Goal: Task Accomplishment & Management: Manage account settings

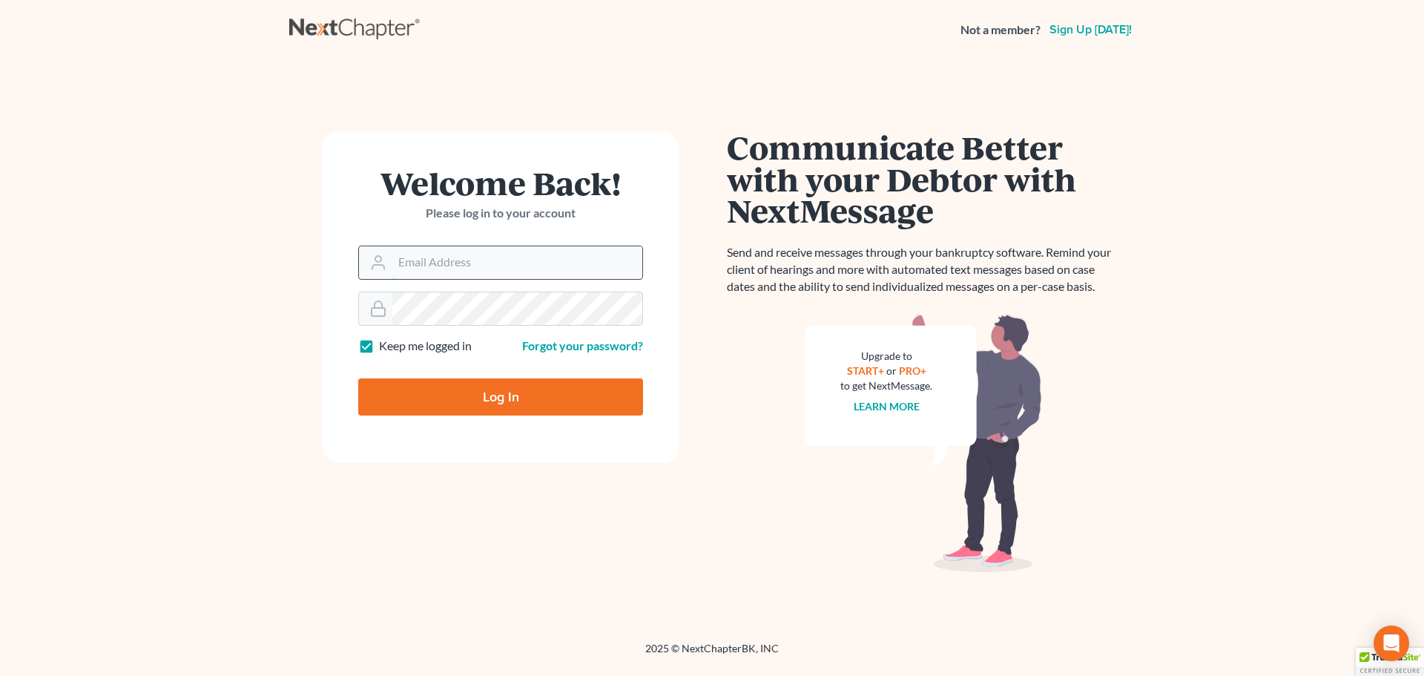
click at [499, 266] on input "Email Address" at bounding box center [517, 262] width 250 height 33
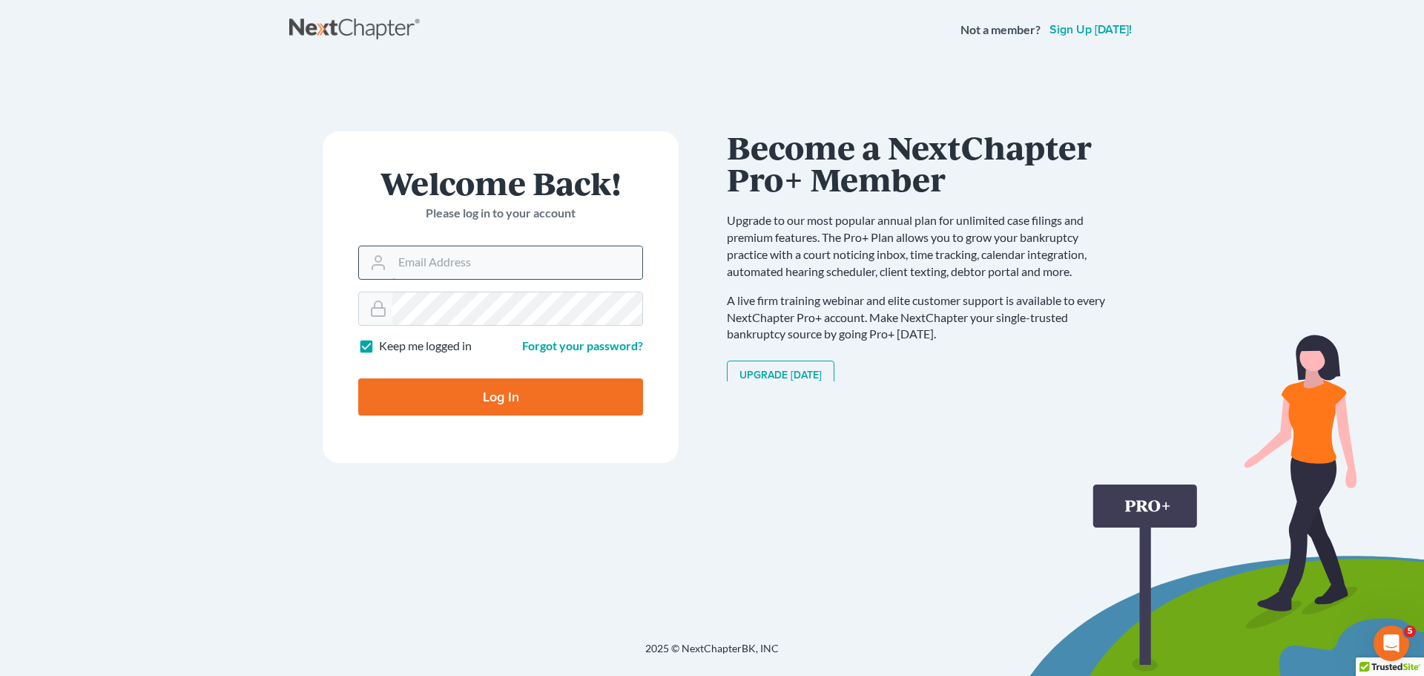
type input "[EMAIL_ADDRESS][DOMAIN_NAME]"
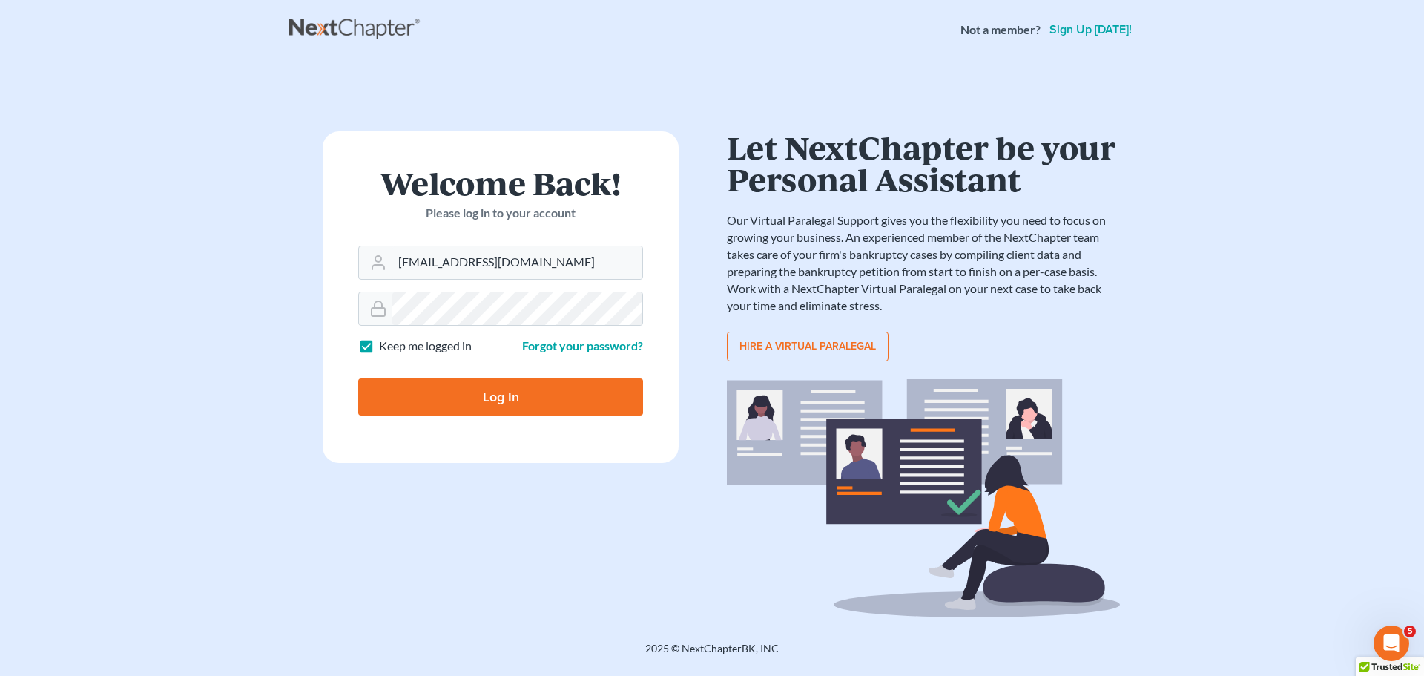
click at [519, 401] on input "Log In" at bounding box center [500, 396] width 285 height 37
type input "Thinking..."
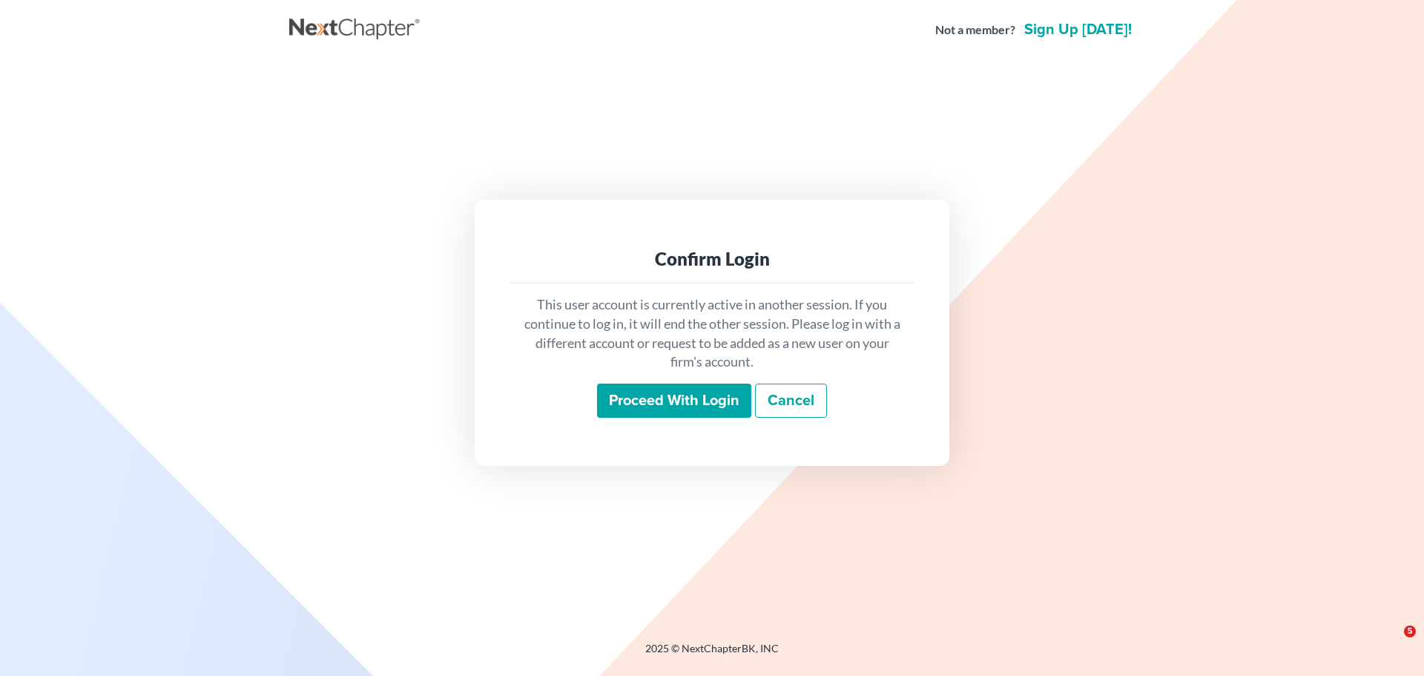
drag, startPoint x: 619, startPoint y: 389, endPoint x: 615, endPoint y: 380, distance: 10.3
click at [617, 389] on input "Proceed with login" at bounding box center [674, 400] width 154 height 34
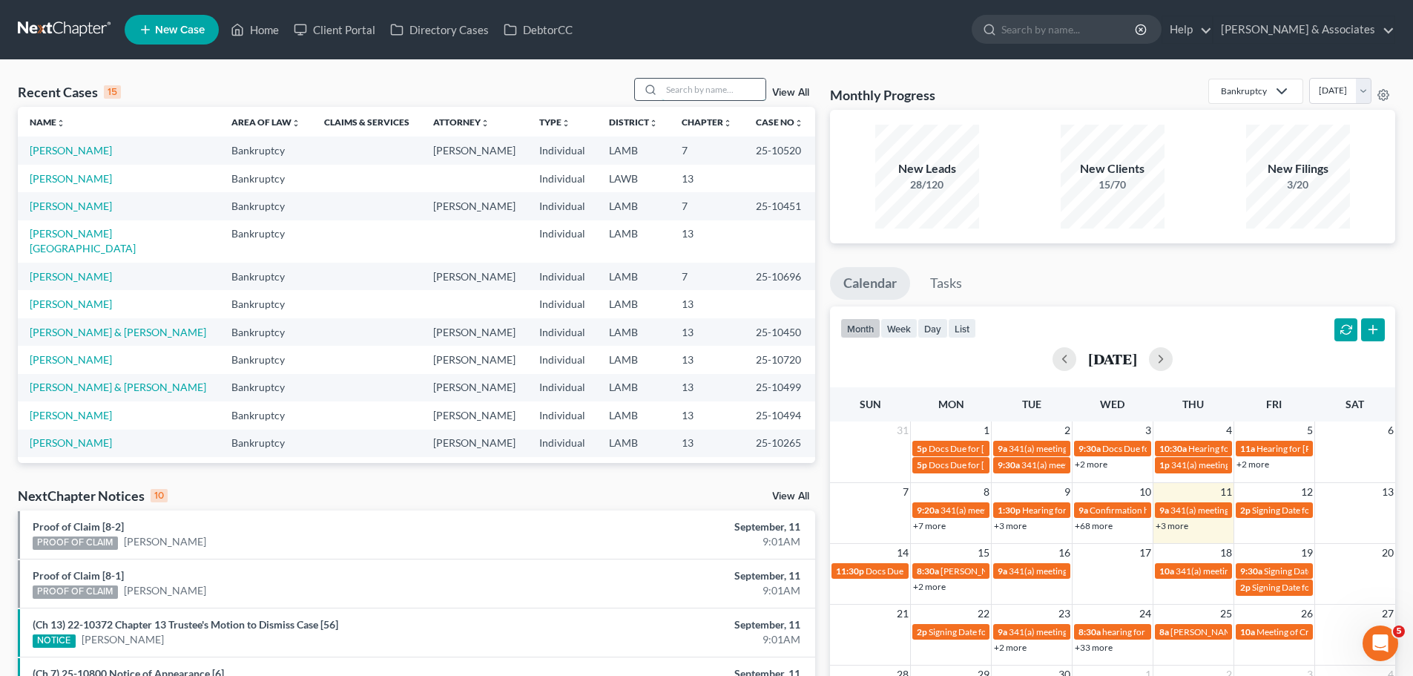
click at [745, 90] on input "search" at bounding box center [714, 90] width 104 height 22
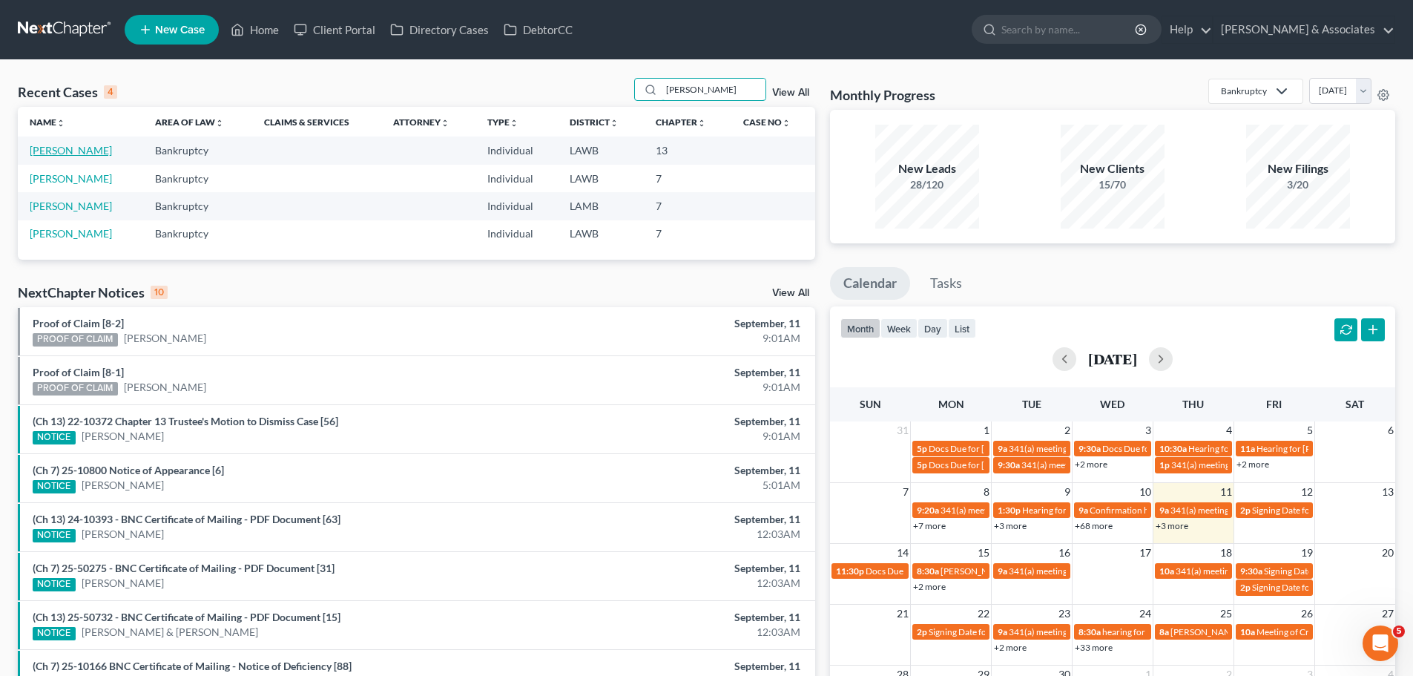
type input "stelly"
click at [87, 152] on link "Stelly, Brittney" at bounding box center [71, 150] width 82 height 13
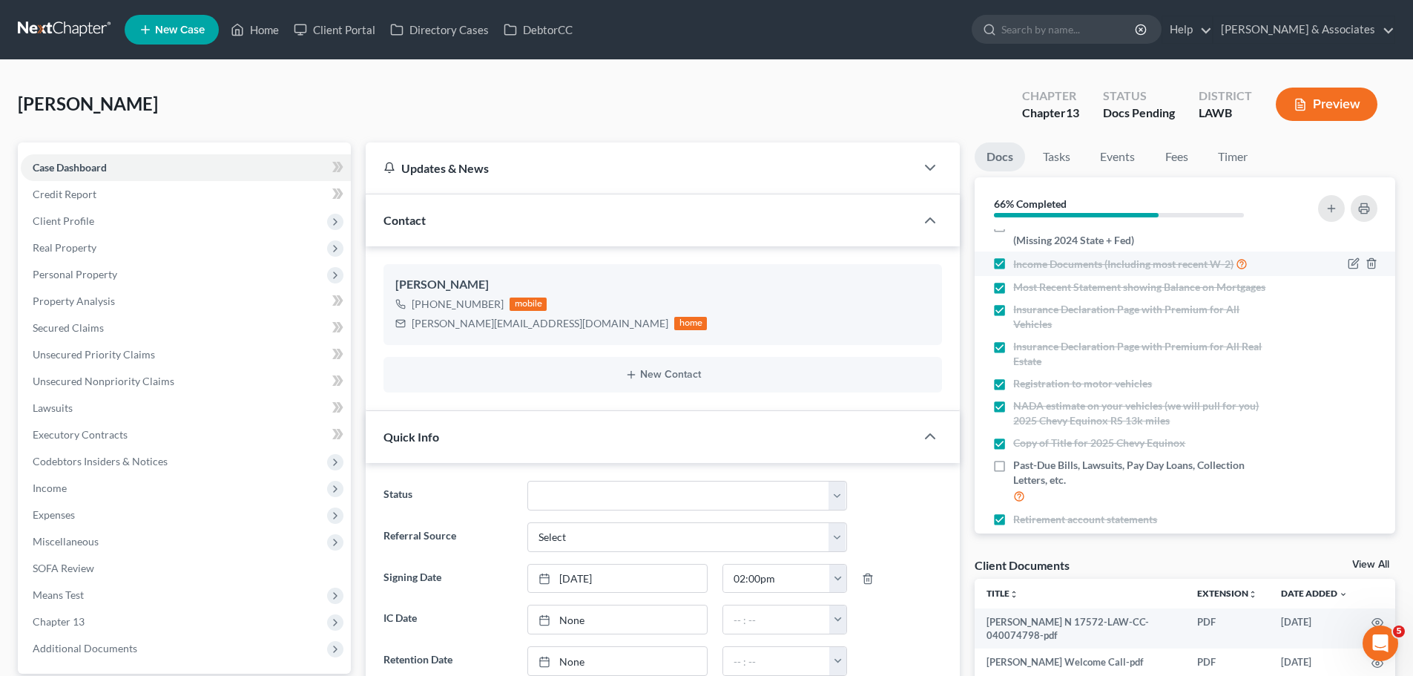
scroll to position [243, 0]
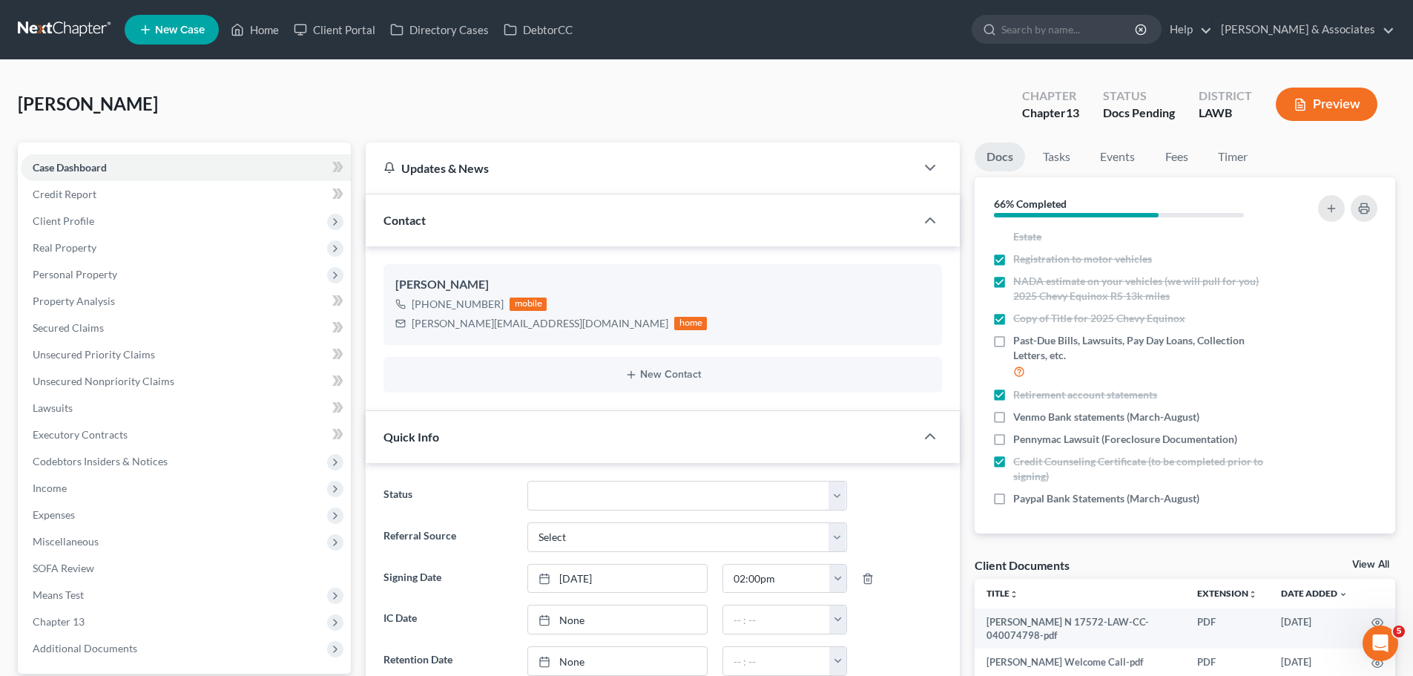
drag, startPoint x: 249, startPoint y: 115, endPoint x: 0, endPoint y: 116, distance: 249.2
click at [68, 36] on link at bounding box center [65, 29] width 95 height 27
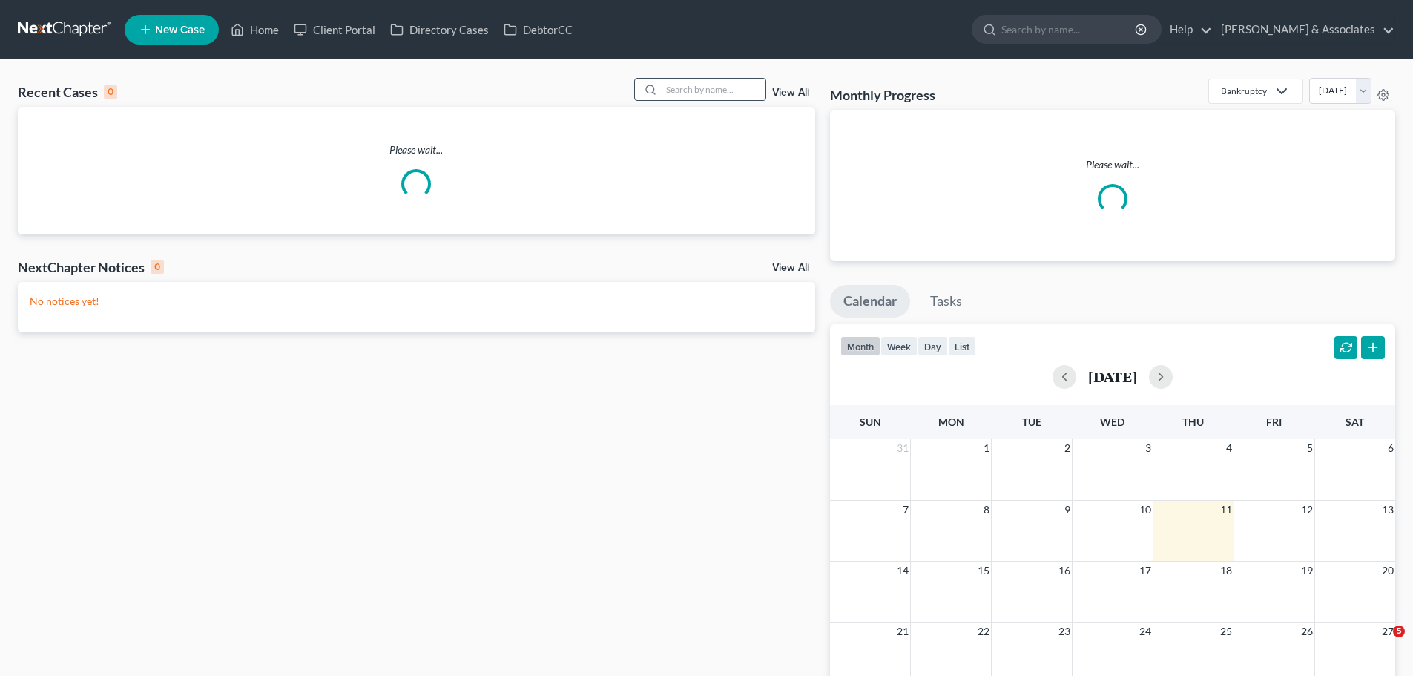
click at [695, 101] on div at bounding box center [700, 89] width 132 height 23
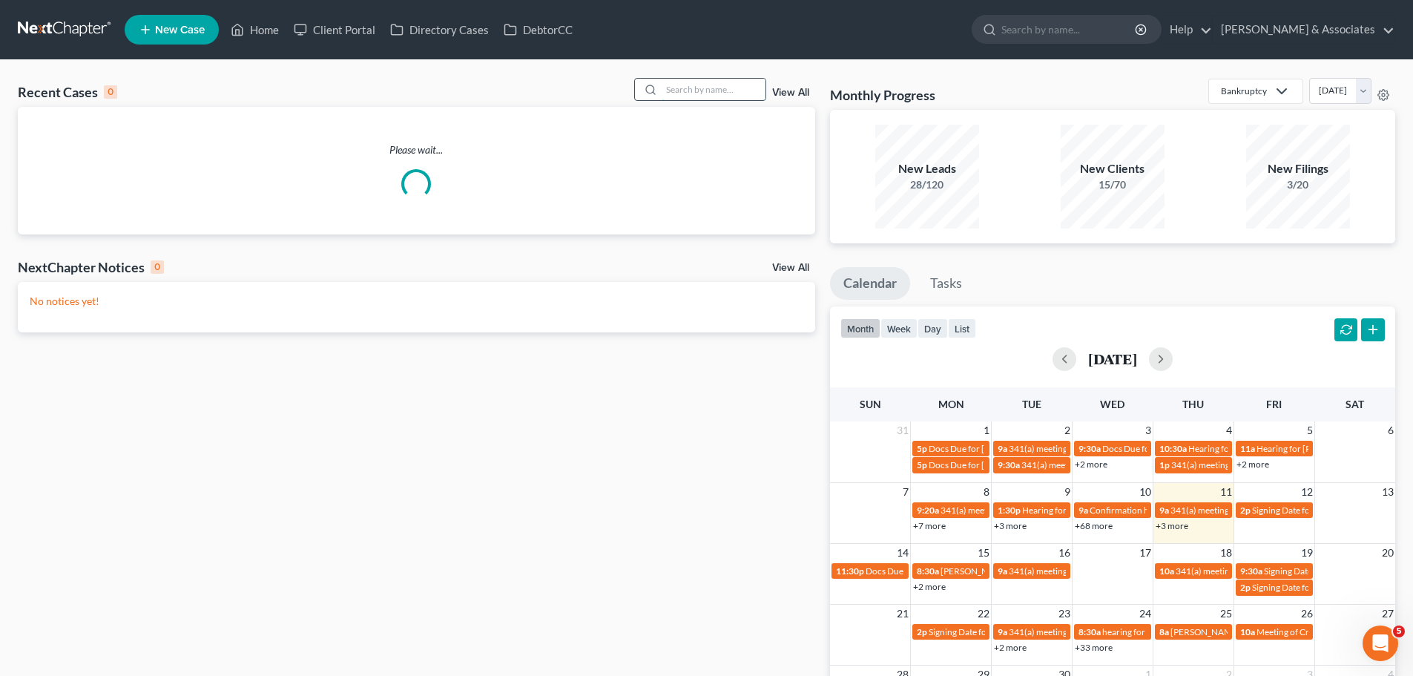
click at [713, 97] on input "search" at bounding box center [714, 90] width 104 height 22
type input "o"
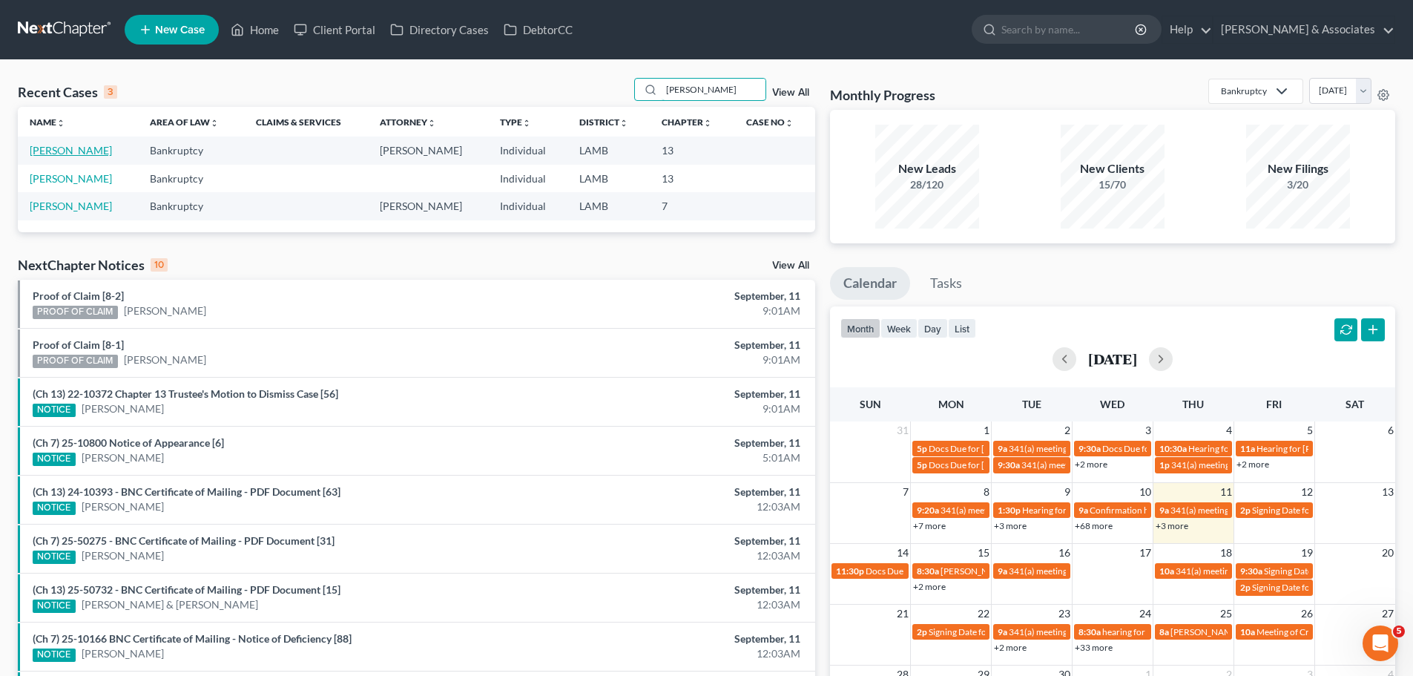
type input "perkins"
click at [48, 156] on link "Perkins, Debra" at bounding box center [71, 150] width 82 height 13
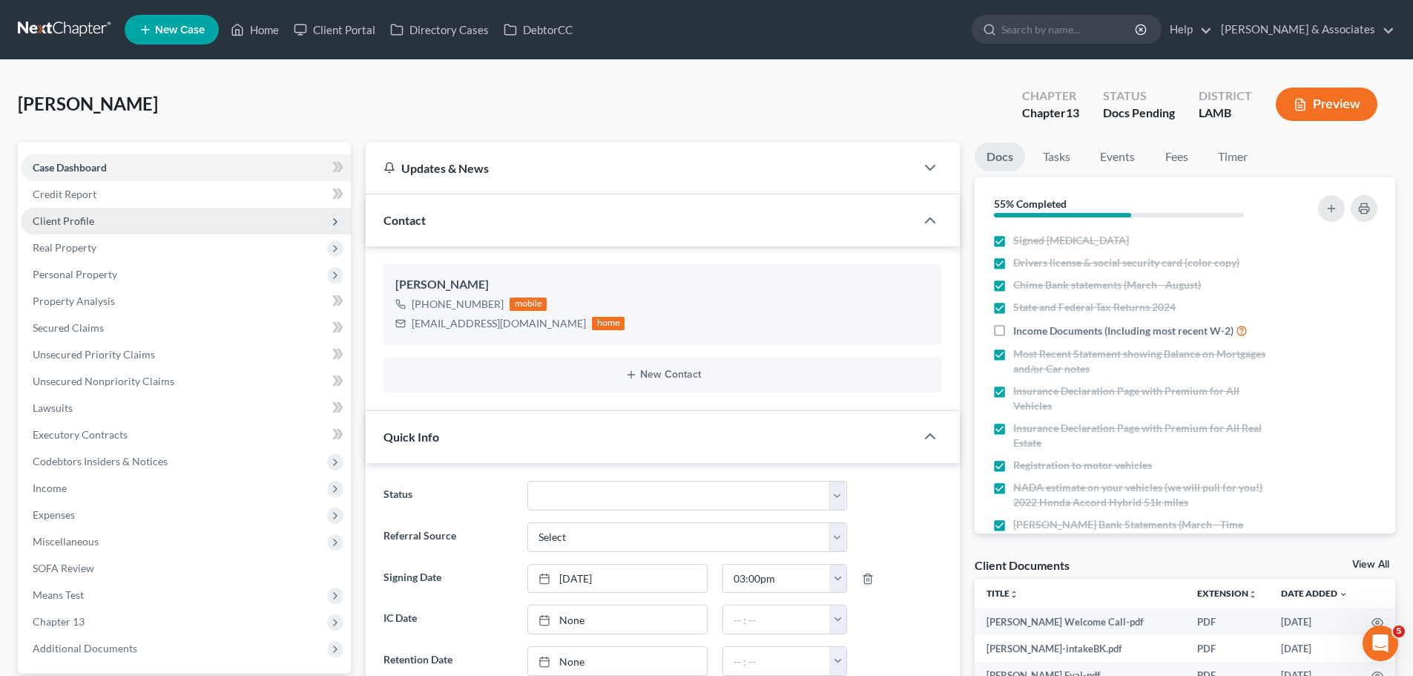
scroll to position [643, 0]
click at [65, 220] on span "Client Profile" at bounding box center [64, 220] width 62 height 13
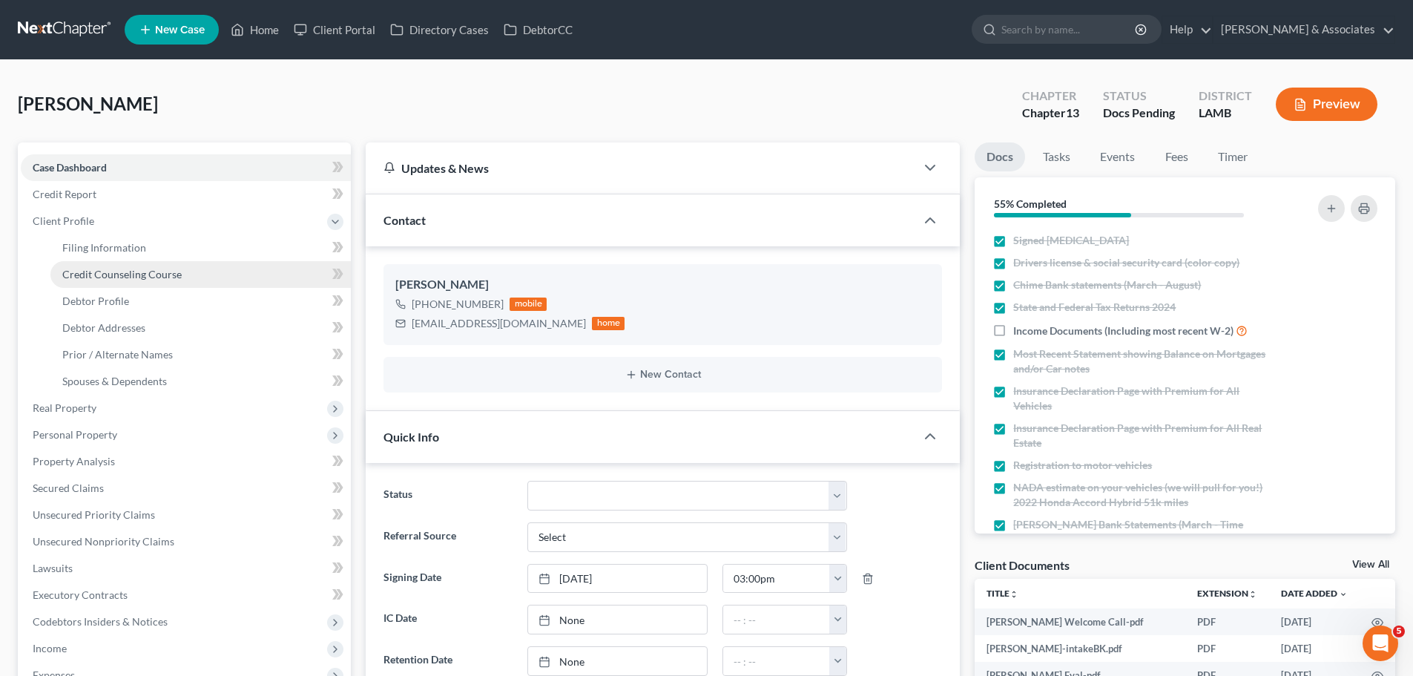
click at [170, 274] on span "Credit Counseling Course" at bounding box center [121, 274] width 119 height 13
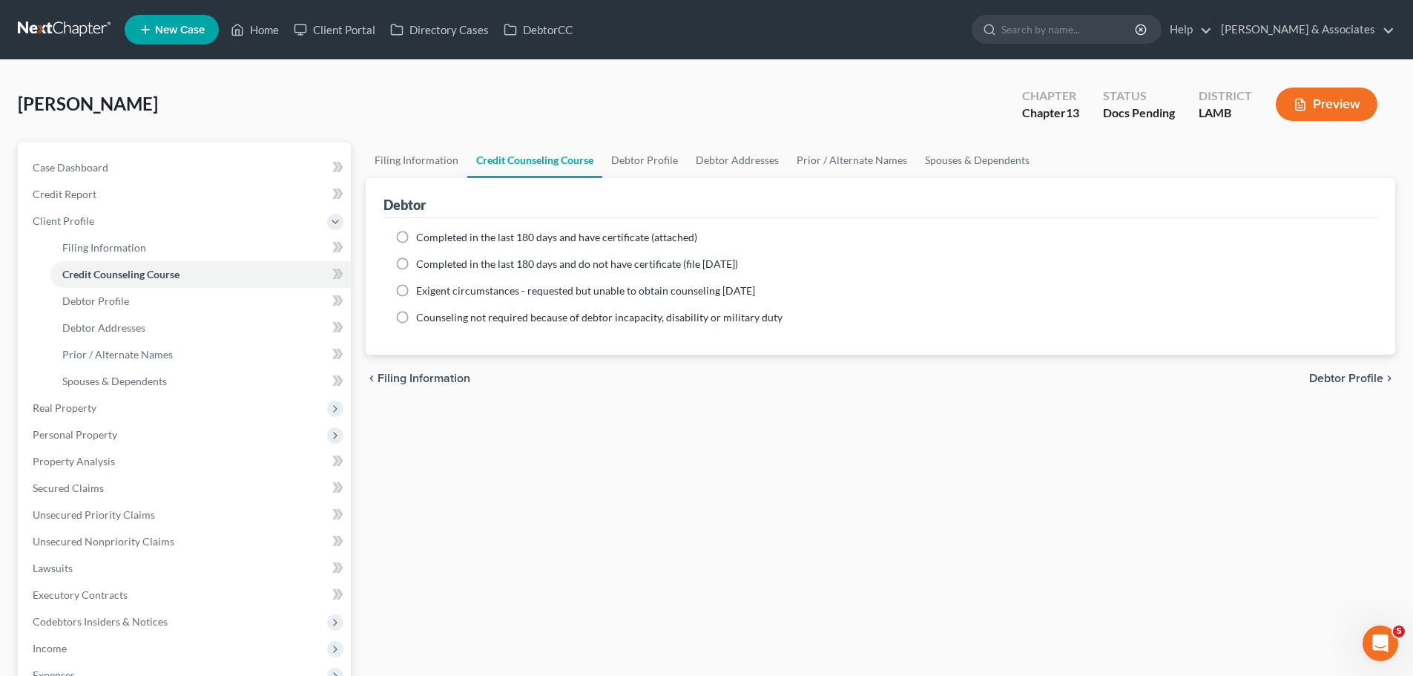
click at [573, 231] on span "Completed in the last 180 days and have certificate (attached)" at bounding box center [556, 237] width 281 height 13
click at [432, 230] on input "Completed in the last 180 days and have certificate (attached)" at bounding box center [427, 235] width 10 height 10
radio input "true"
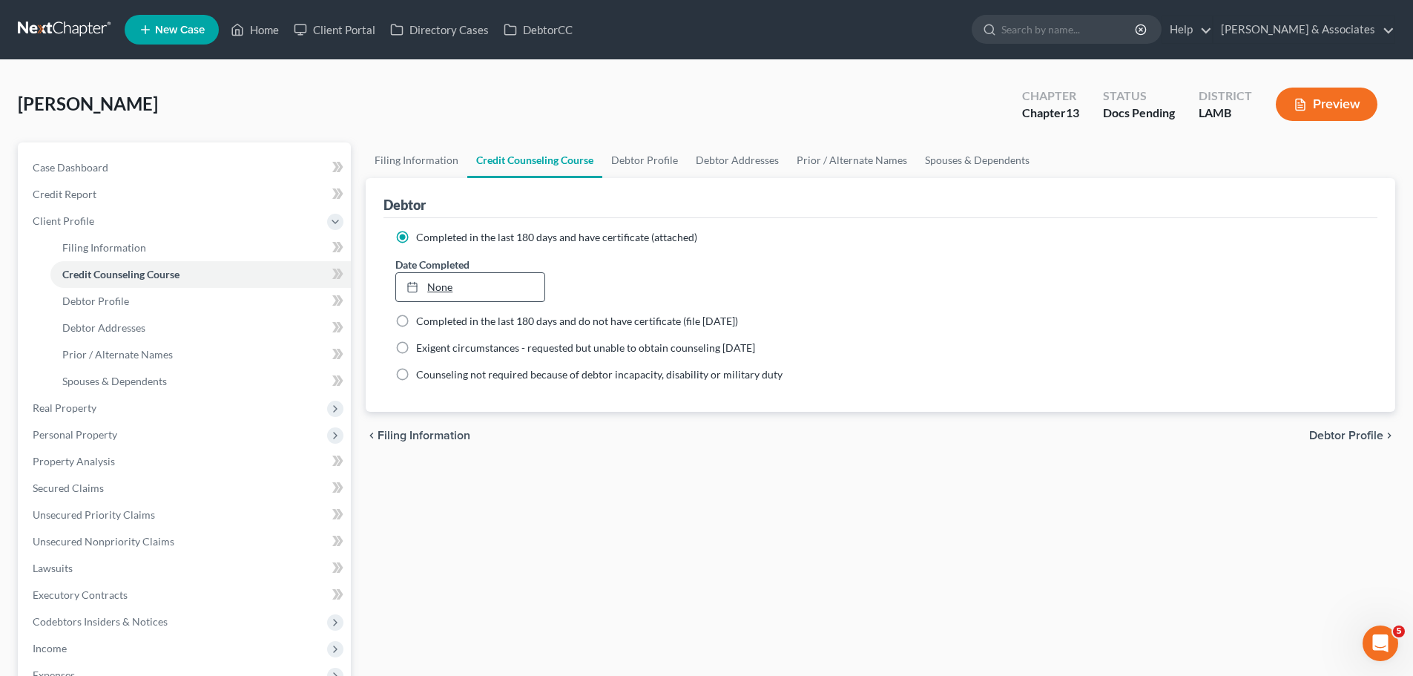
type input "9/11/2025"
click at [503, 286] on link "None" at bounding box center [470, 287] width 148 height 28
drag, startPoint x: 495, startPoint y: 439, endPoint x: 322, endPoint y: 305, distance: 219.4
click at [168, 159] on link "Case Dashboard" at bounding box center [186, 167] width 330 height 27
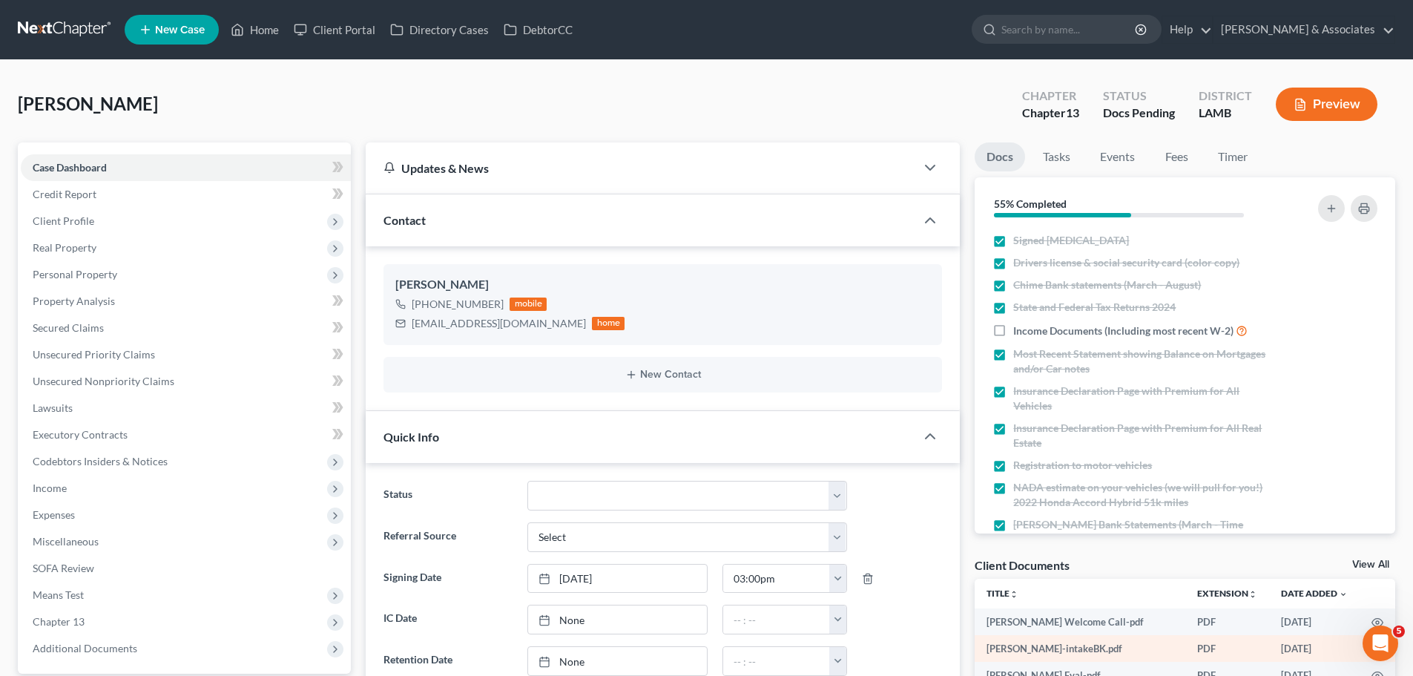
scroll to position [223, 0]
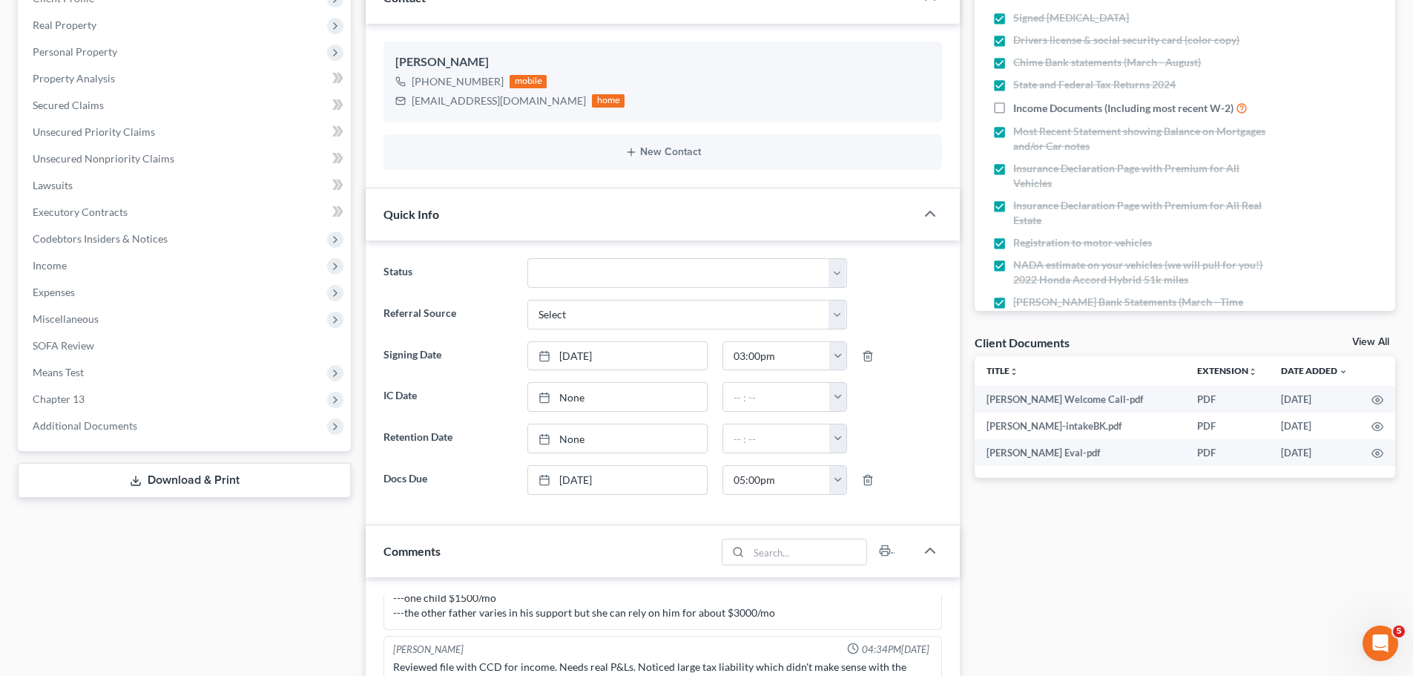
click at [1376, 343] on link "View All" at bounding box center [1370, 342] width 37 height 10
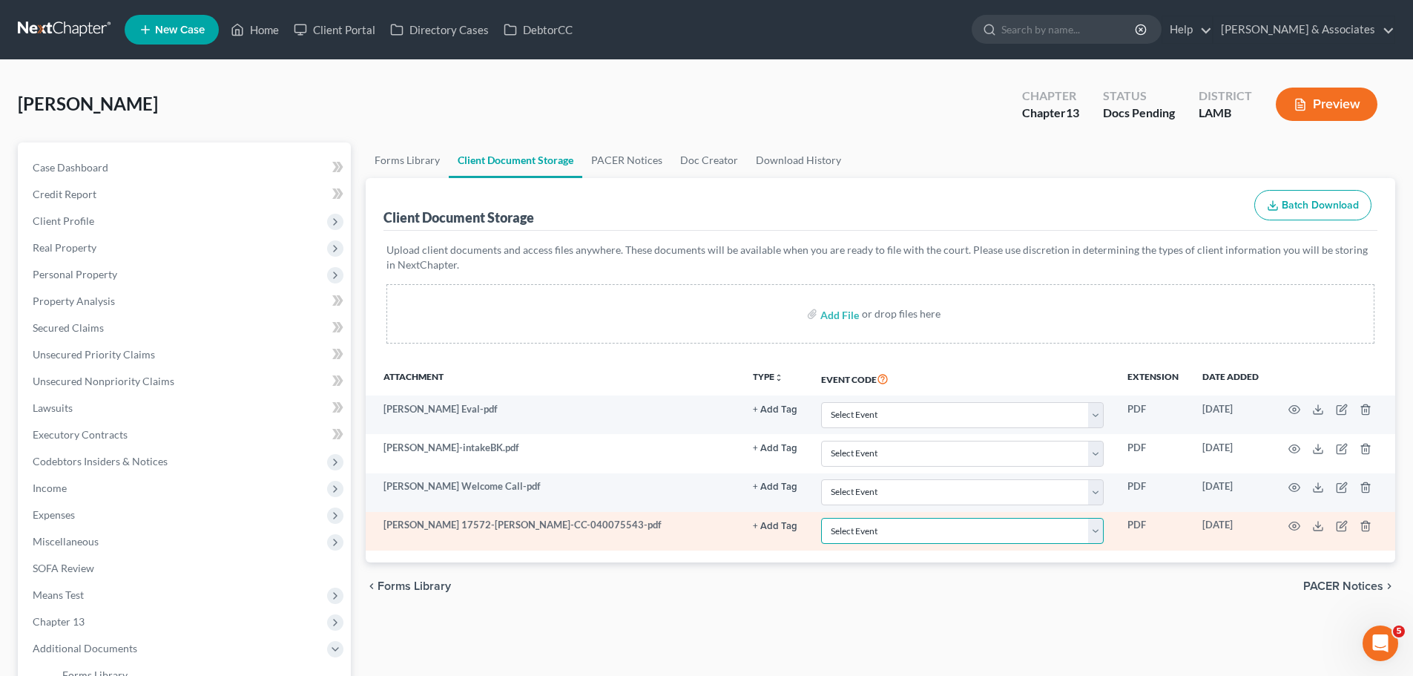
click at [895, 525] on select "Select Event 20 Largest Unsecured Creditors Amended List of Creditors Amended L…" at bounding box center [962, 531] width 283 height 26
select select "13"
click at [821, 518] on select "Select Event 20 Largest Unsecured Creditors Amended List of Creditors Amended L…" at bounding box center [962, 531] width 283 height 26
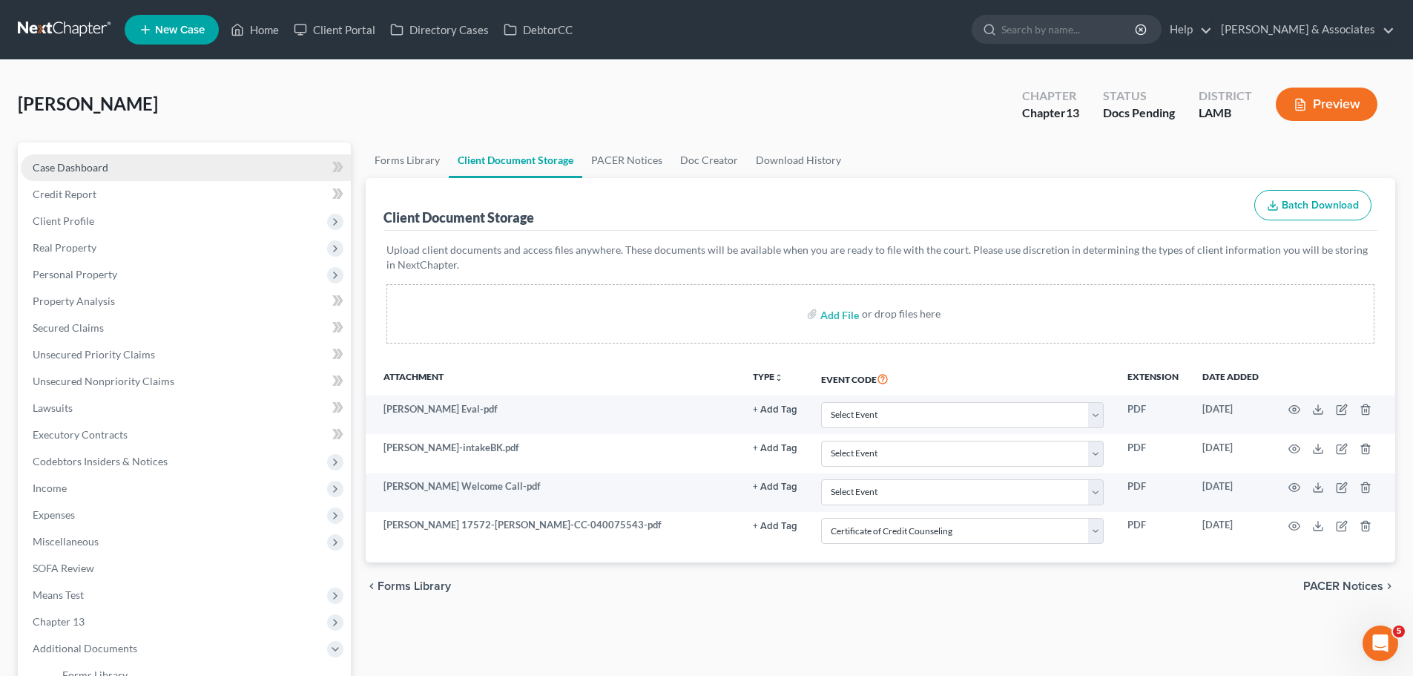
click at [187, 168] on link "Case Dashboard" at bounding box center [186, 167] width 330 height 27
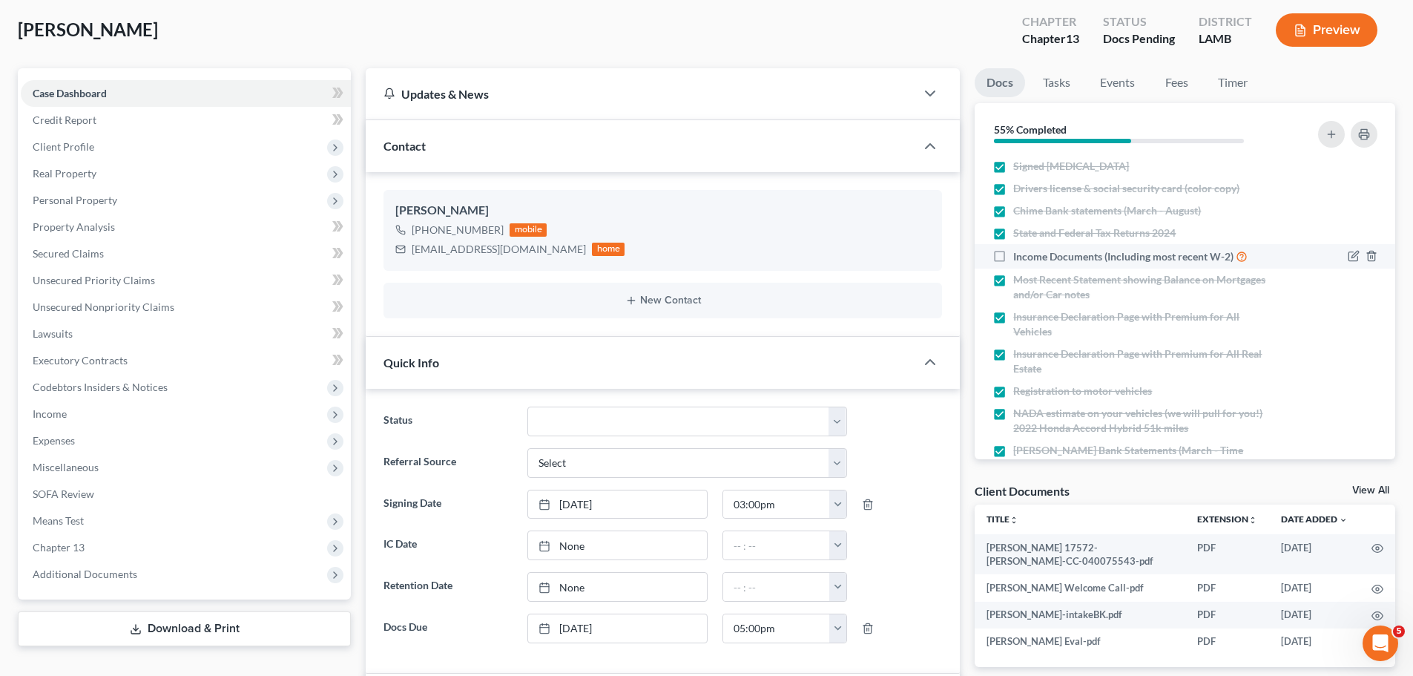
scroll to position [317, 0]
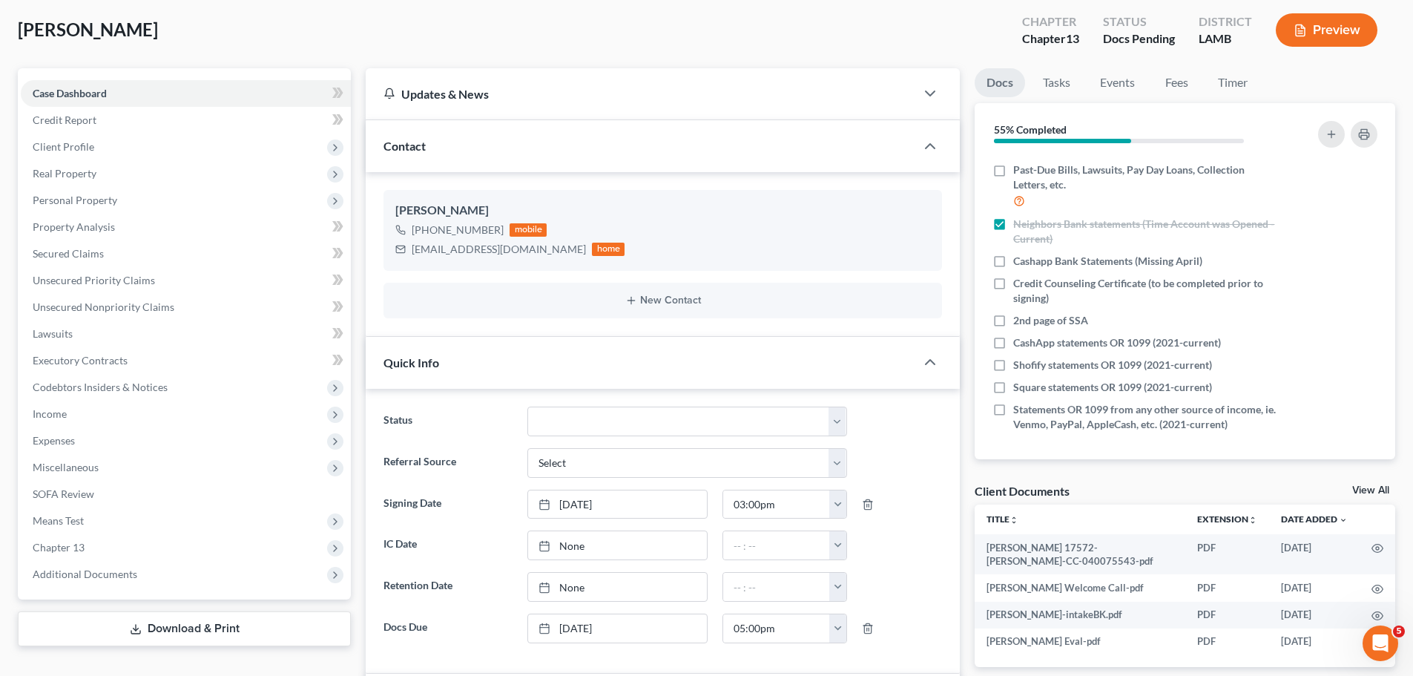
drag, startPoint x: 1097, startPoint y: 284, endPoint x: 869, endPoint y: 389, distance: 250.6
click at [1097, 283] on span "Credit Counseling Certificate (to be completed prior to signing)" at bounding box center [1145, 291] width 264 height 30
click at [1029, 283] on input "Credit Counseling Certificate (to be completed prior to signing)" at bounding box center [1024, 281] width 10 height 10
checkbox input "true"
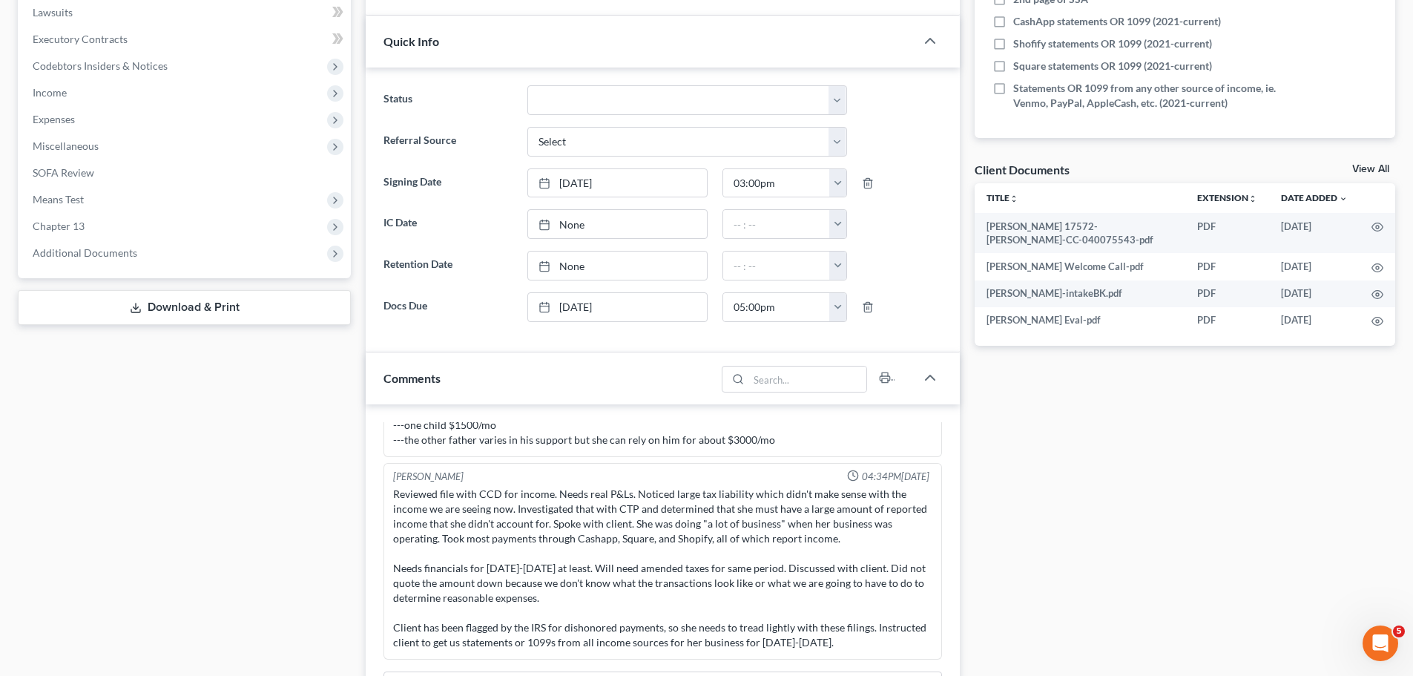
scroll to position [593, 0]
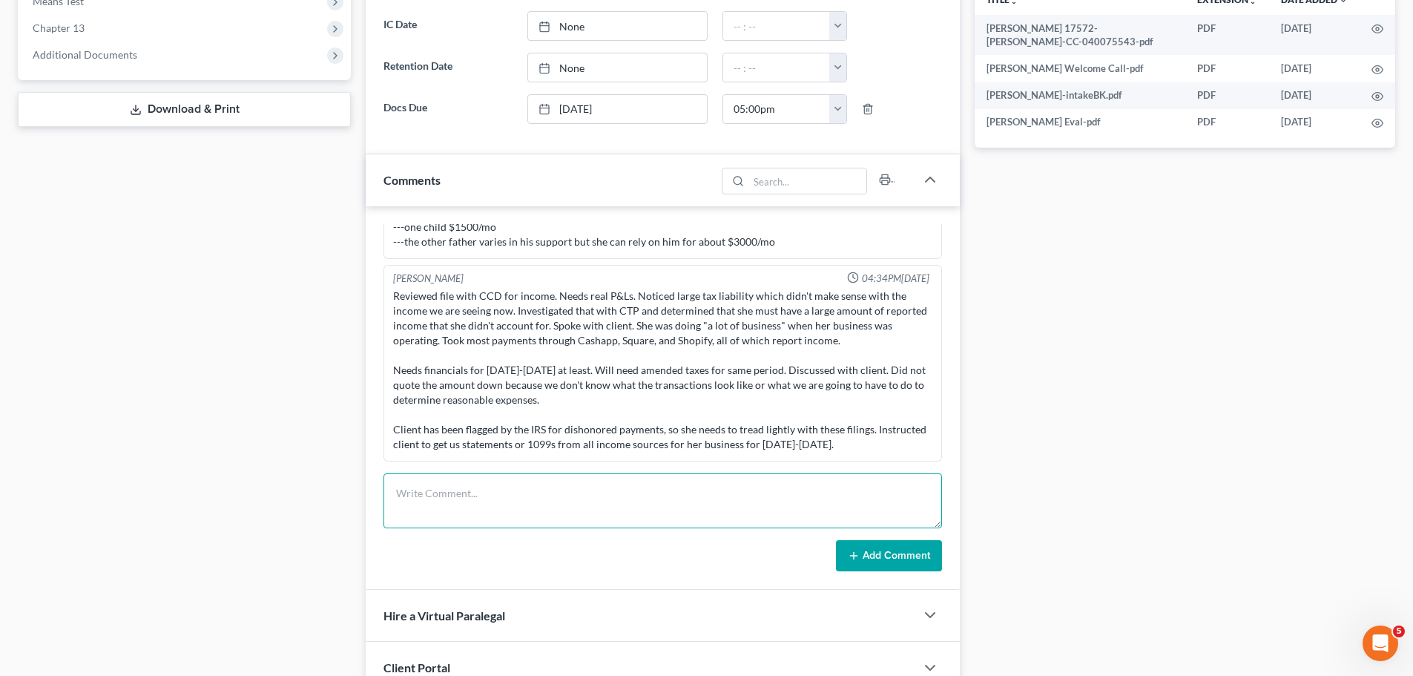
click at [655, 504] on textarea at bounding box center [662, 500] width 559 height 55
type textarea "received CCC, added to sch, docs, and 1D .1"
click at [883, 553] on button "Add Comment" at bounding box center [889, 555] width 106 height 31
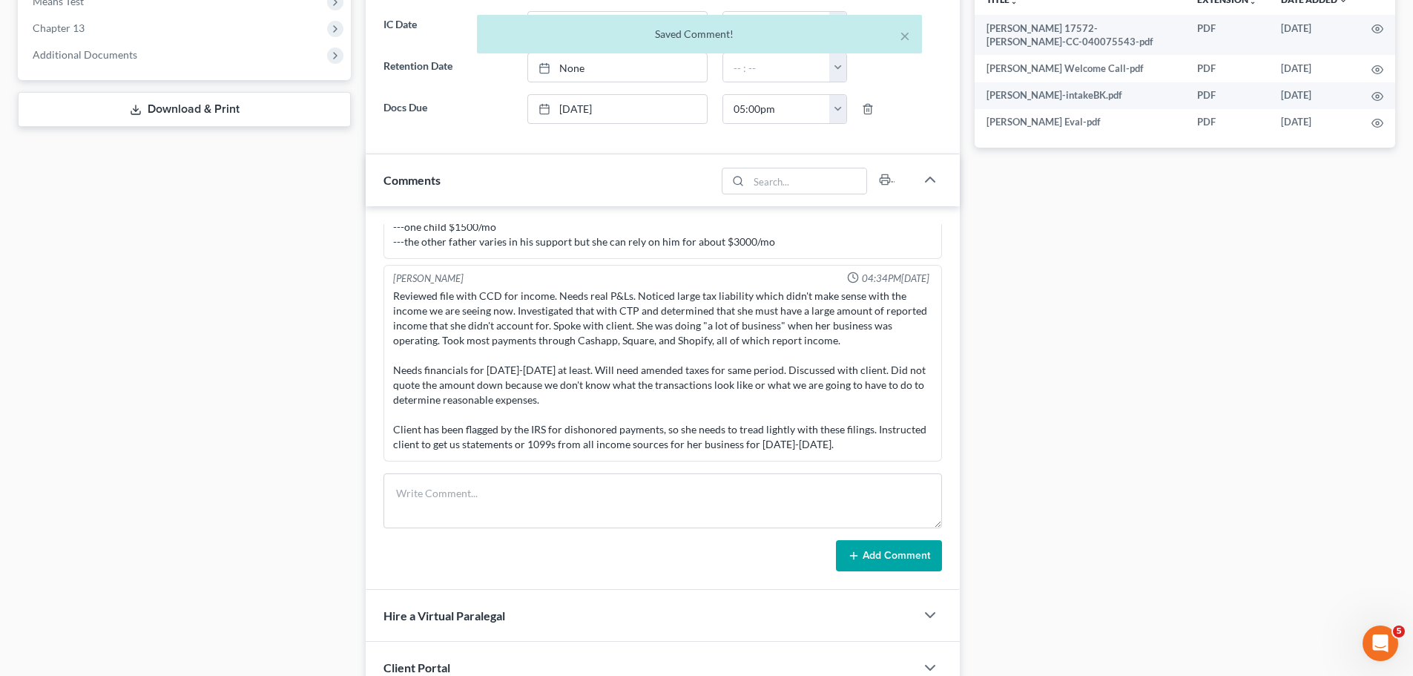
scroll to position [713, 0]
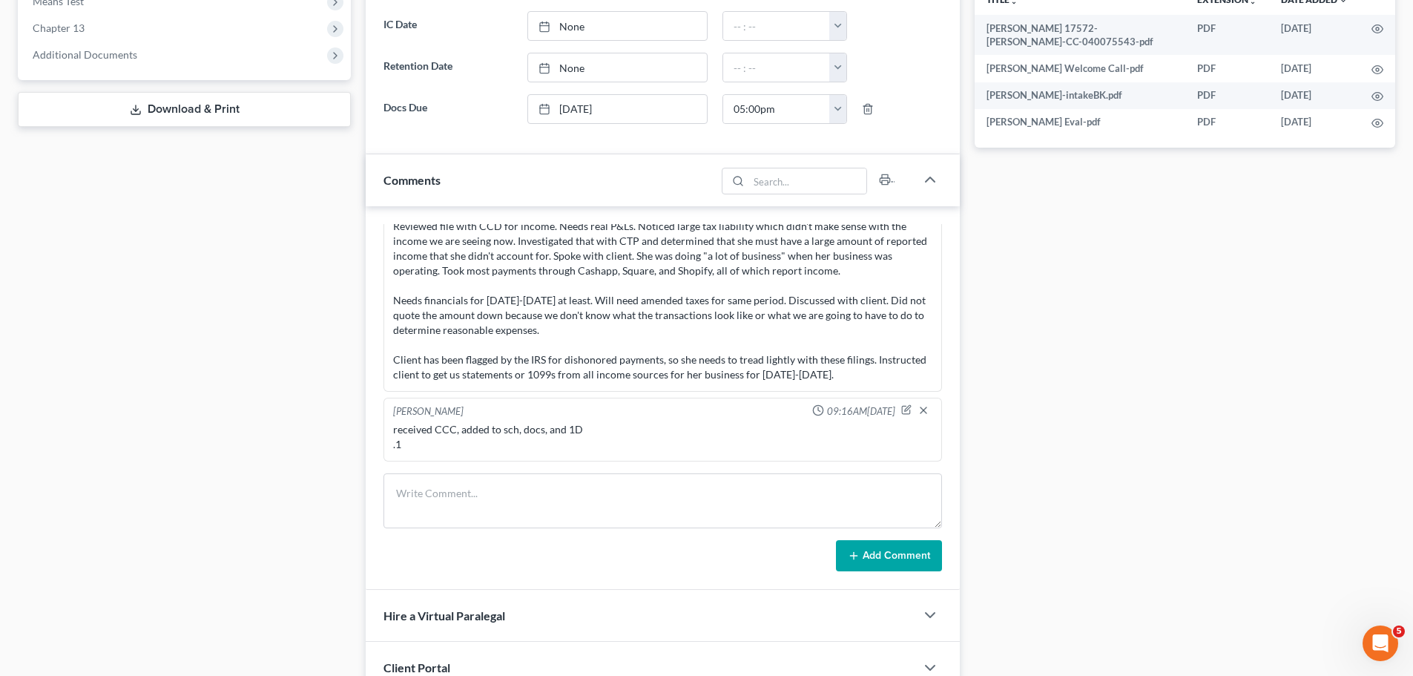
drag, startPoint x: 1121, startPoint y: 494, endPoint x: 1136, endPoint y: 490, distance: 16.2
click at [1121, 494] on div "Docs Tasks Events Fees Timer 60% Completed Nothing here yet! Signed Retainer Dr…" at bounding box center [1184, 173] width 435 height 1249
